Goal: Information Seeking & Learning: Learn about a topic

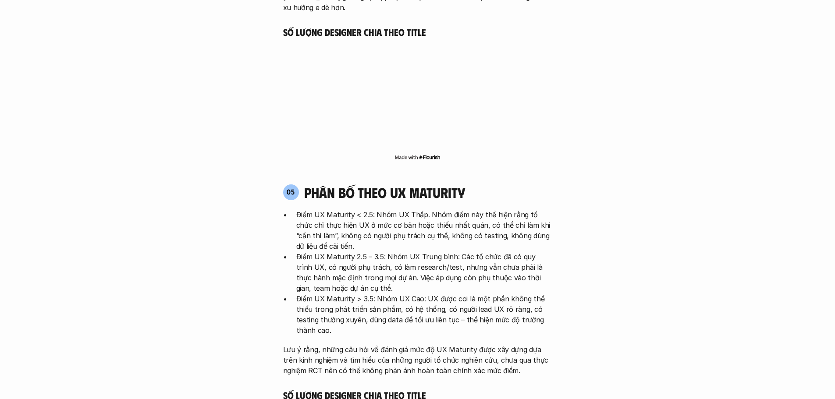
scroll to position [1797, 0]
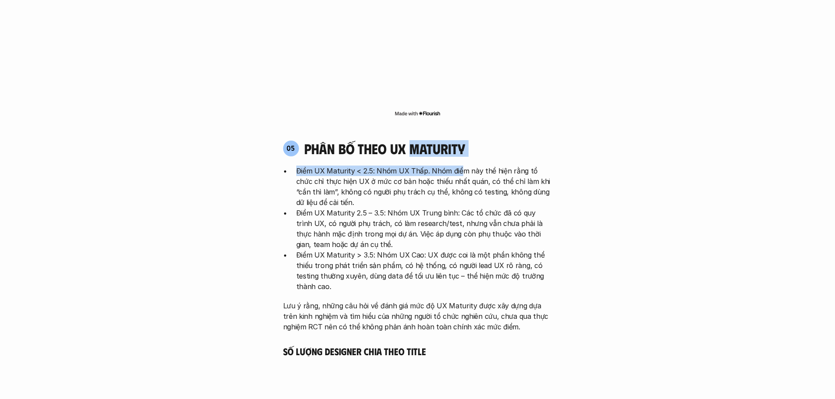
drag, startPoint x: 411, startPoint y: 110, endPoint x: 460, endPoint y: 120, distance: 49.6
click at [460, 140] on div "05 phân bố theo ux maturity Điểm UX Maturity < 2.5: Nhóm UX Thấp. Nhóm điểm này…" at bounding box center [417, 236] width 285 height 192
click at [461, 140] on h4 "phân bố theo ux maturity" at bounding box center [384, 148] width 161 height 17
drag, startPoint x: 464, startPoint y: 106, endPoint x: 412, endPoint y: 107, distance: 52.2
click at [412, 140] on h4 "phân bố theo ux maturity" at bounding box center [384, 148] width 161 height 17
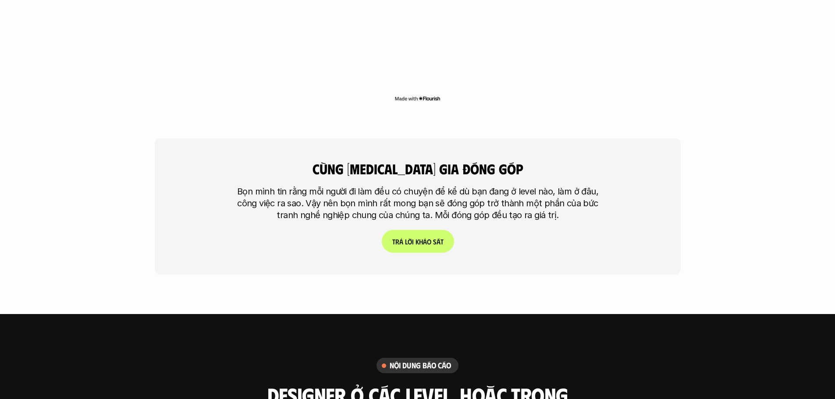
scroll to position [2235, 0]
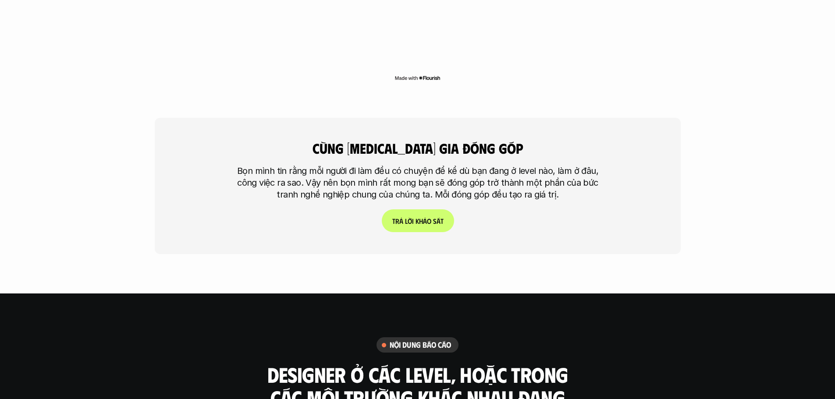
click at [417, 210] on link "T r ả l ờ i k h ả o s á t" at bounding box center [417, 221] width 72 height 23
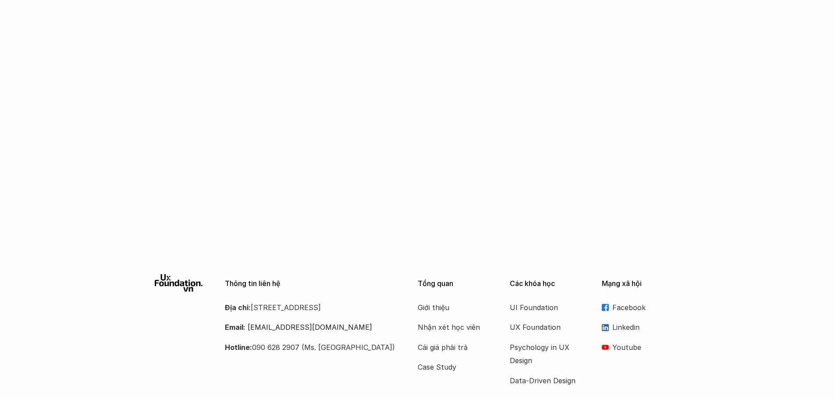
scroll to position [768, 0]
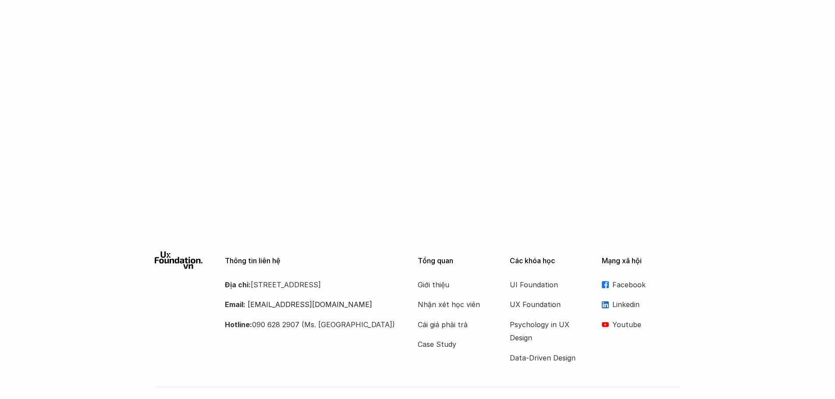
click at [188, 252] on icon at bounding box center [179, 261] width 48 height 18
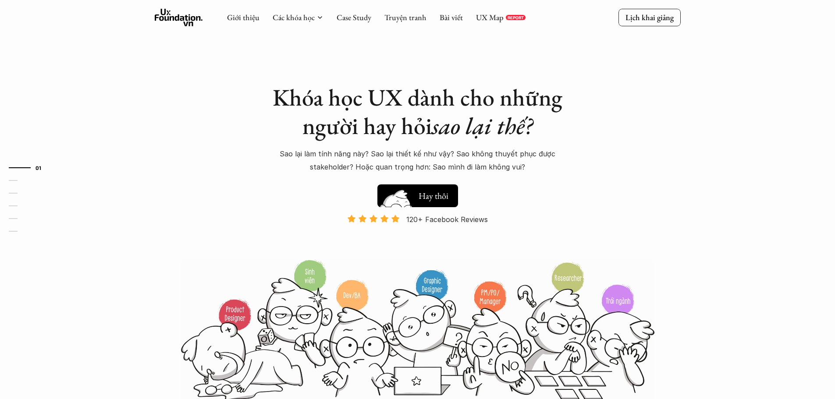
click at [447, 200] on h5 "Xem thử" at bounding box center [434, 194] width 30 height 12
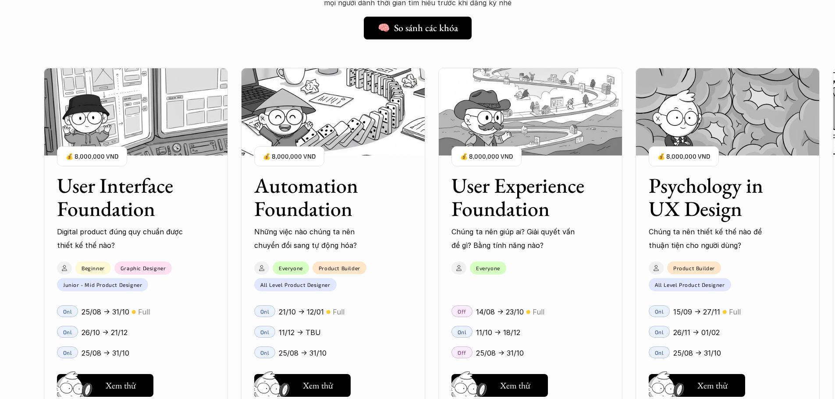
scroll to position [796, 0]
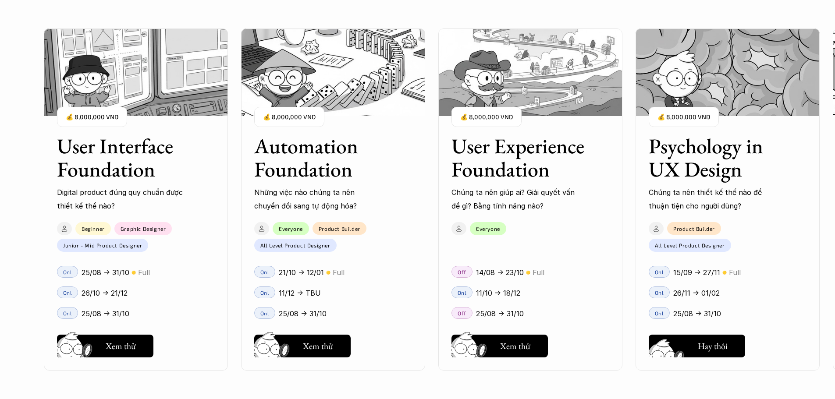
click at [695, 340] on button "Hay thôi Xem thử" at bounding box center [697, 346] width 96 height 23
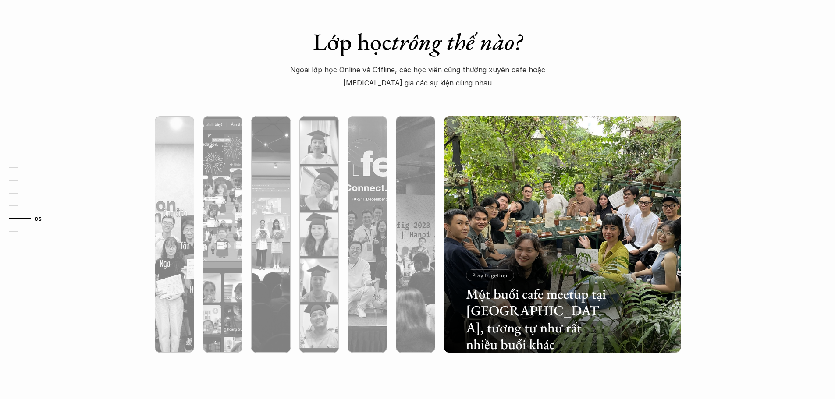
scroll to position [2681, 0]
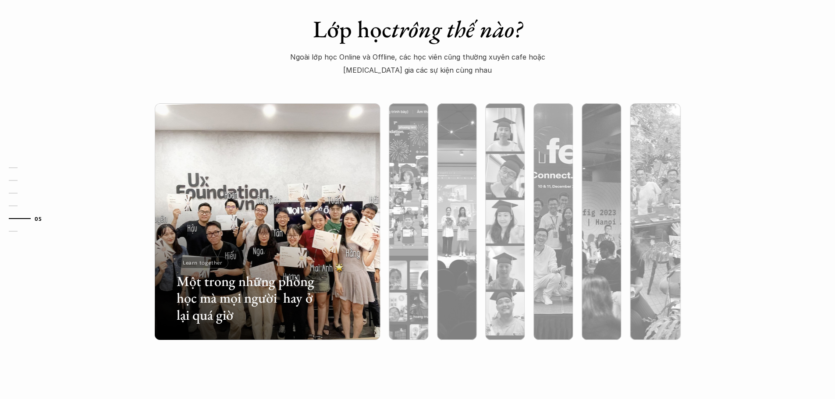
click at [165, 275] on div at bounding box center [267, 268] width 225 height 143
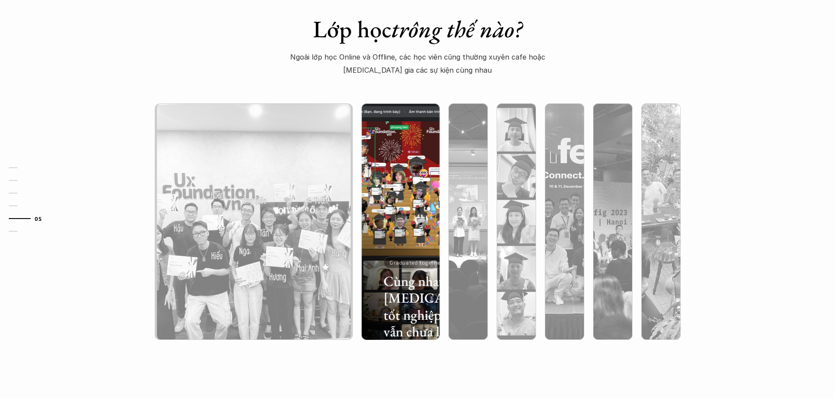
click at [410, 219] on div at bounding box center [400, 268] width 78 height 143
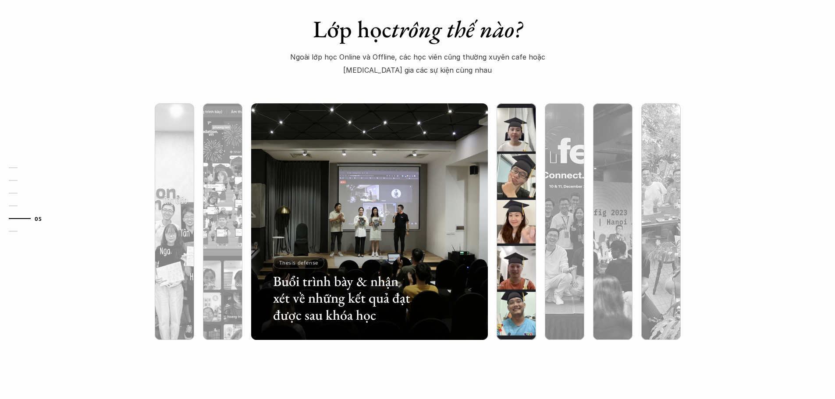
click at [514, 236] on div at bounding box center [516, 268] width 39 height 143
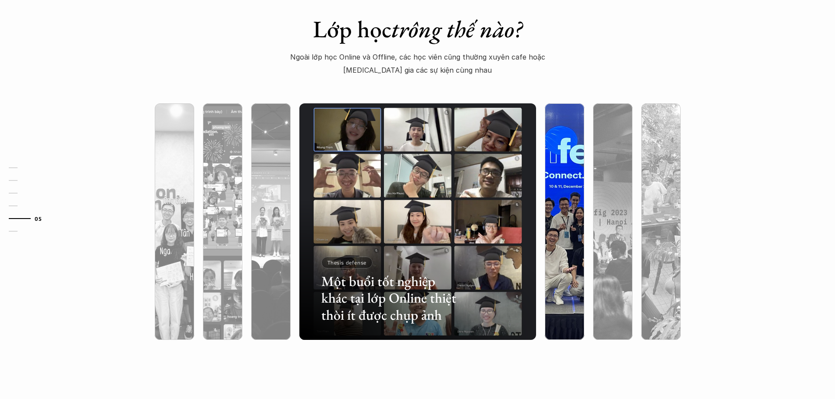
click at [554, 238] on div at bounding box center [564, 268] width 39 height 143
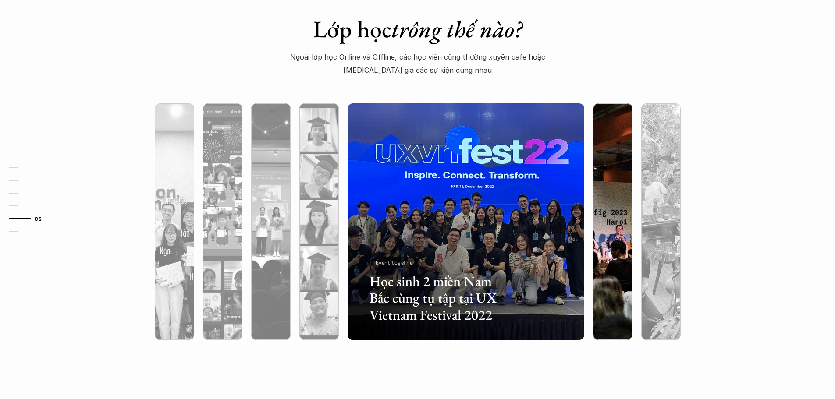
click at [605, 251] on div at bounding box center [612, 268] width 39 height 143
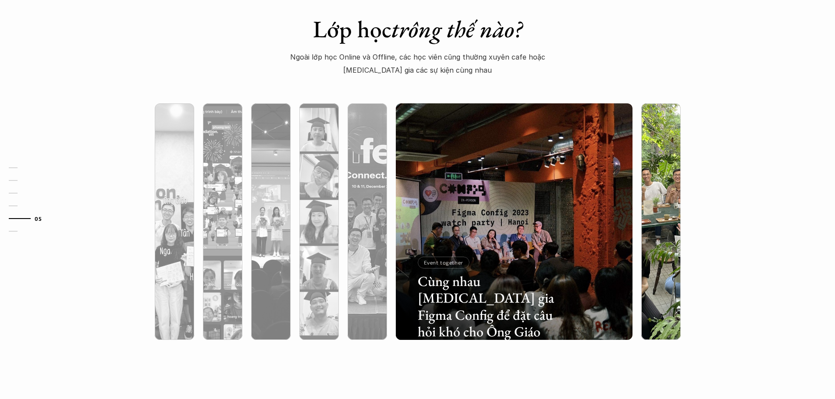
click at [654, 252] on div at bounding box center [660, 268] width 39 height 143
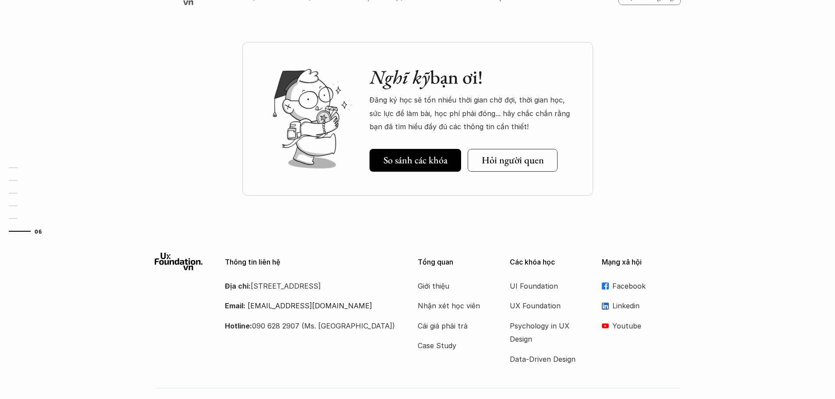
scroll to position [3026, 0]
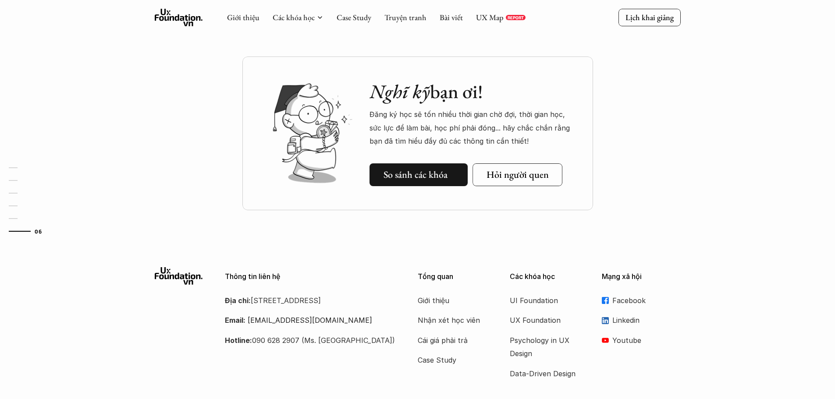
click at [434, 181] on h5 "So sánh các khóa" at bounding box center [416, 174] width 64 height 11
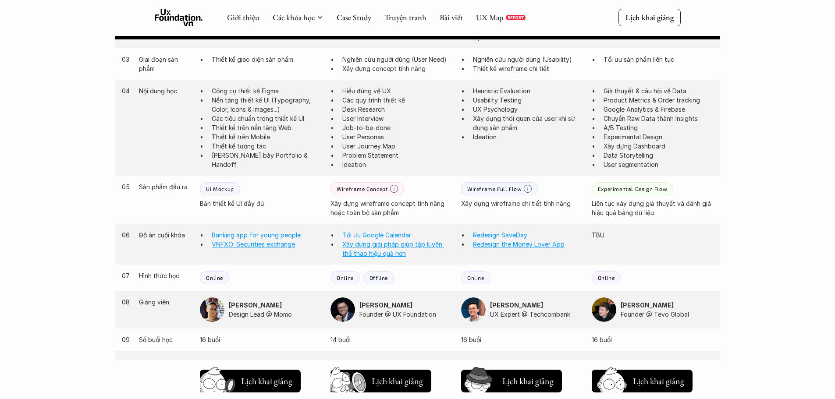
scroll to position [597, 0]
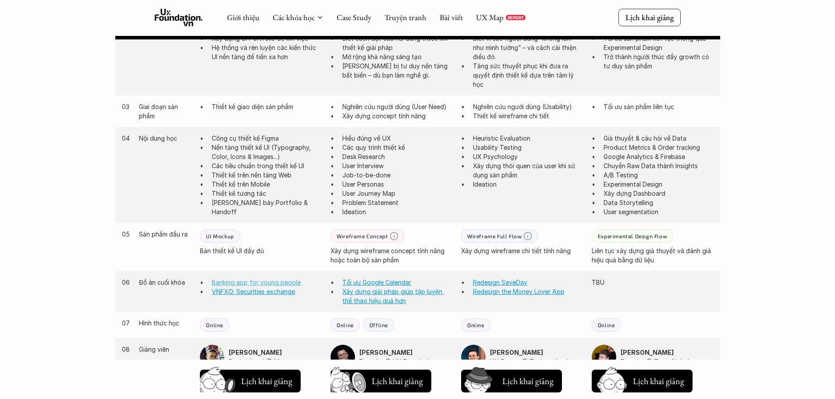
click at [265, 284] on link "Banking app for young people" at bounding box center [256, 282] width 89 height 7
click at [256, 293] on link "VNFXO: Securities exchange" at bounding box center [253, 291] width 83 height 7
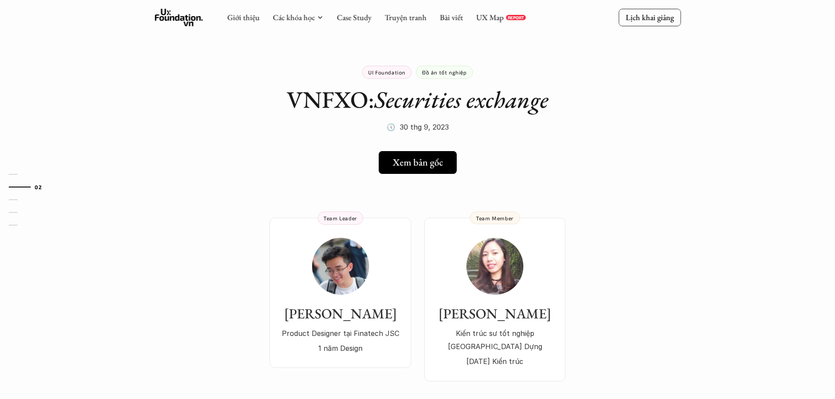
click at [459, 74] on p "Đồ án tốt nghiệp" at bounding box center [444, 72] width 45 height 6
click at [444, 166] on icon at bounding box center [447, 162] width 7 height 7
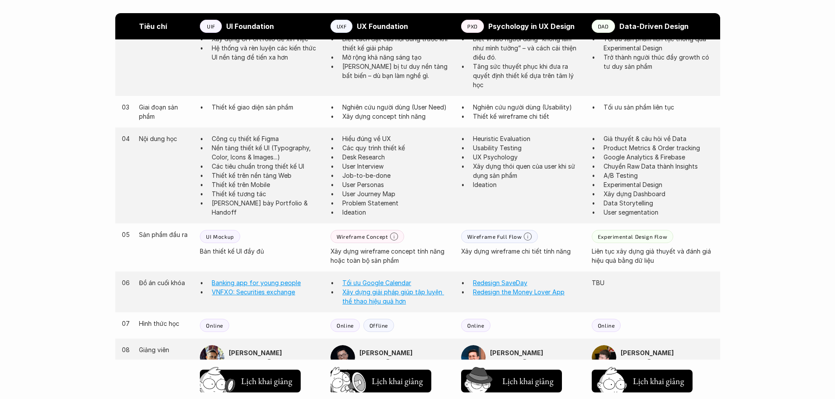
scroll to position [597, 0]
click at [513, 281] on link "Redesign SaveDay" at bounding box center [500, 282] width 54 height 7
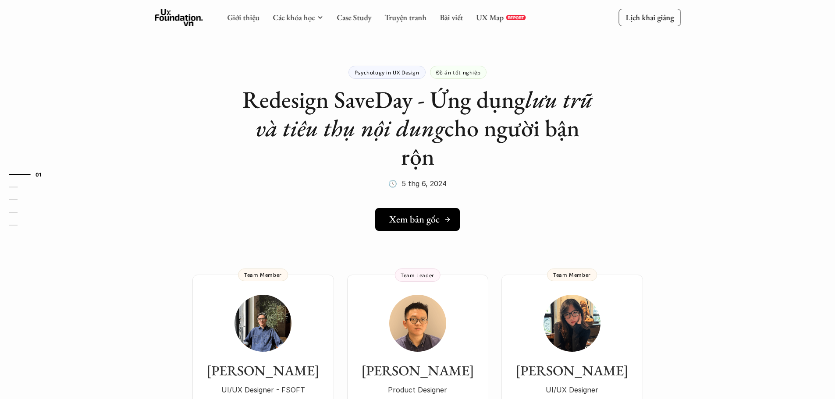
click at [414, 224] on h5 "Xem bản gốc" at bounding box center [414, 219] width 50 height 11
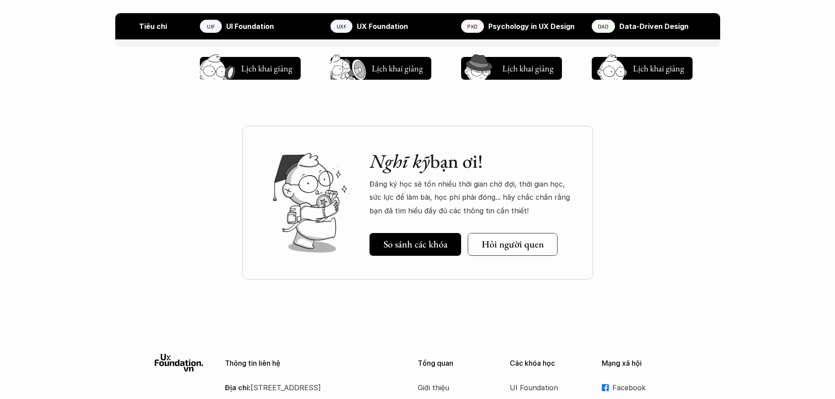
scroll to position [1079, 0]
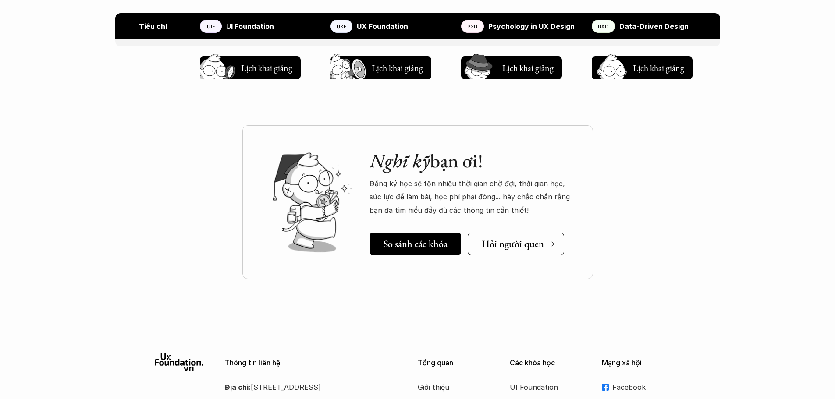
click at [532, 245] on h5 "Hỏi người quen" at bounding box center [512, 243] width 62 height 11
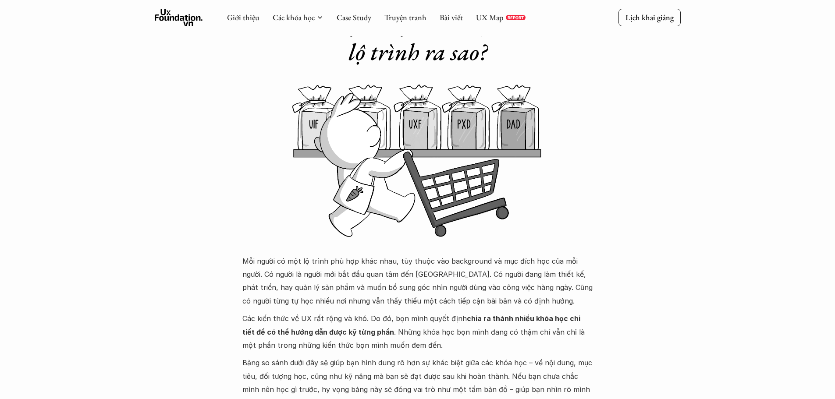
scroll to position [70, 0]
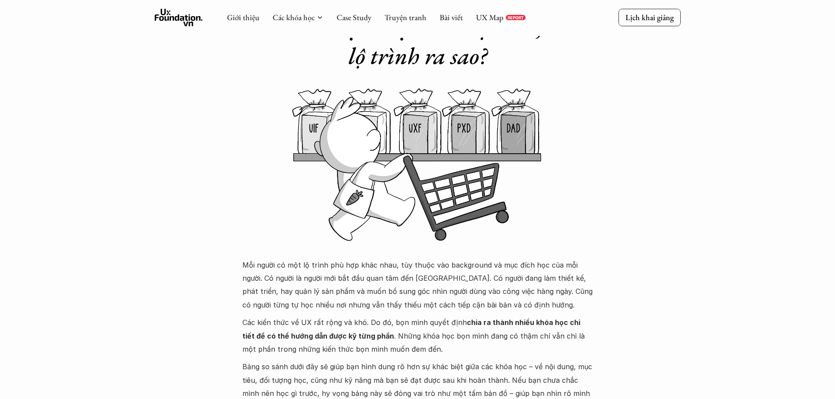
click at [196, 20] on use at bounding box center [179, 18] width 48 height 18
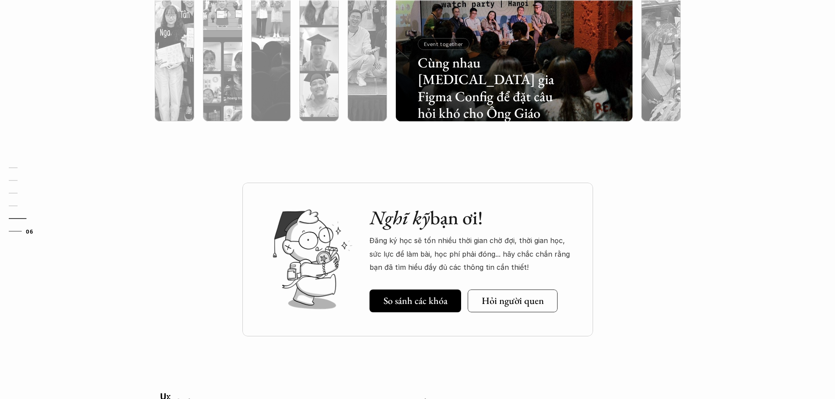
scroll to position [3070, 0]
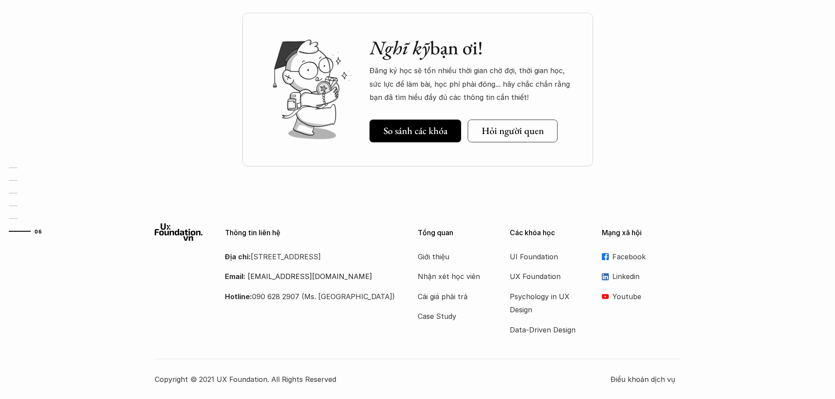
click at [627, 279] on p "Linkedin" at bounding box center [646, 276] width 68 height 13
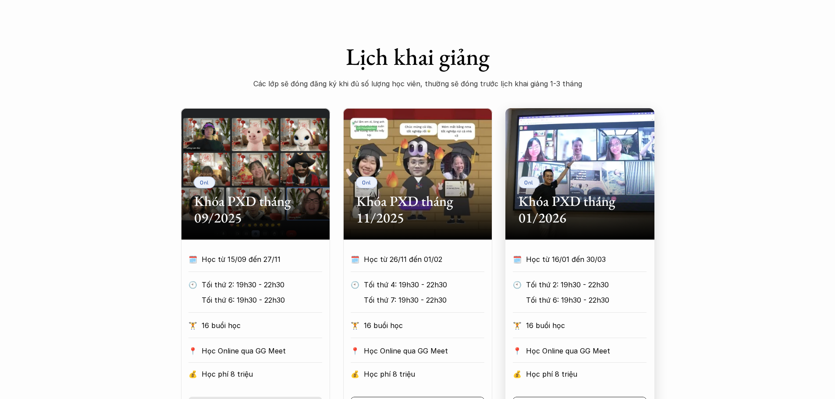
scroll to position [394, 0]
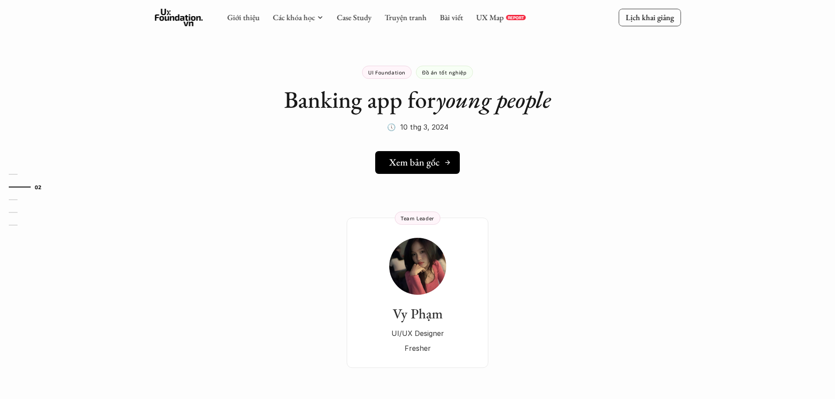
click at [409, 163] on h5 "Xem bản gốc" at bounding box center [414, 162] width 50 height 11
